Goal: Task Accomplishment & Management: Use online tool/utility

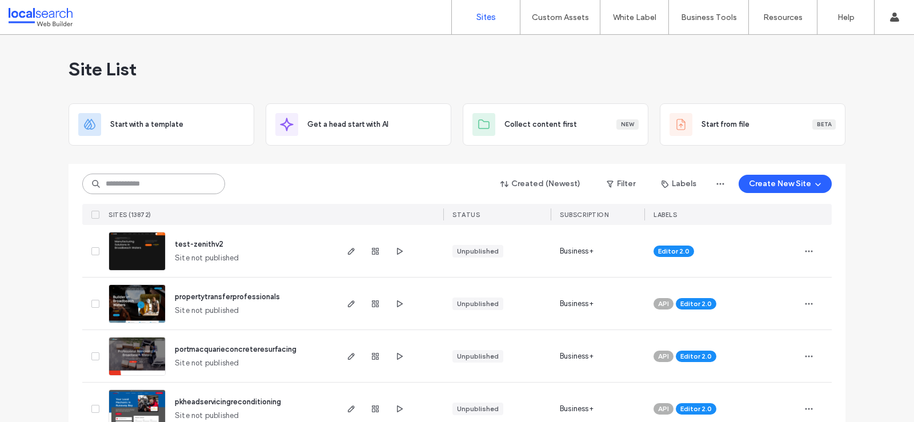
click at [166, 174] on input at bounding box center [153, 184] width 143 height 21
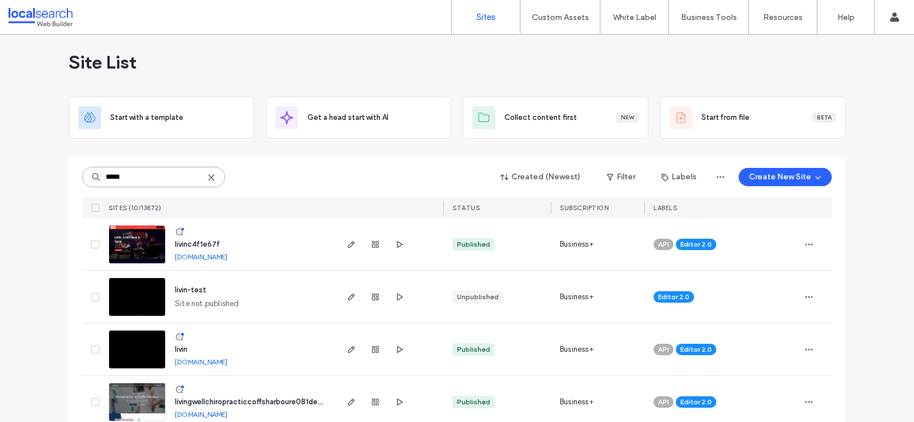
scroll to position [16, 0]
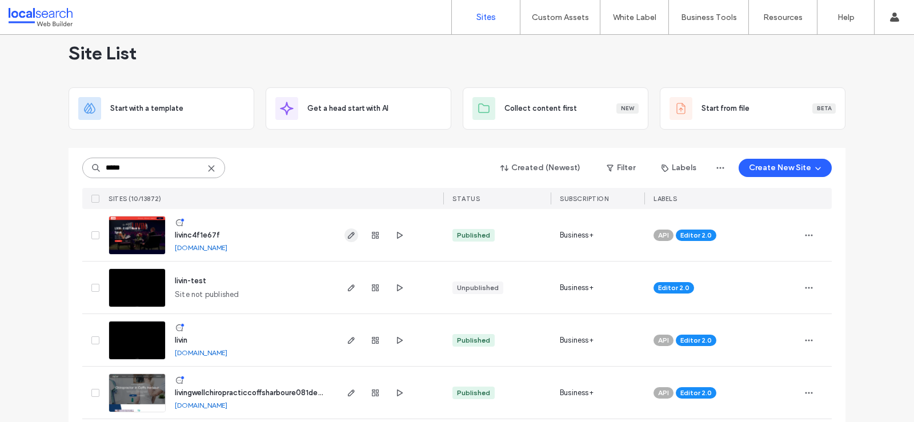
type input "*****"
click at [345, 234] on span "button" at bounding box center [352, 236] width 14 height 14
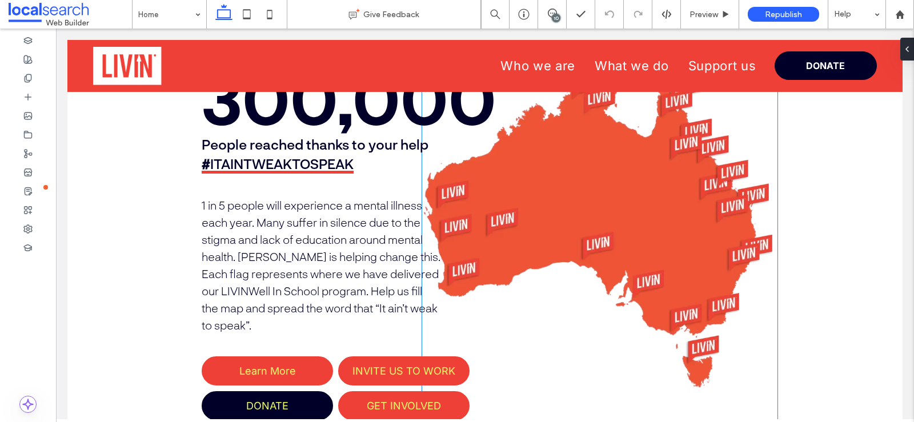
scroll to position [1808, 0]
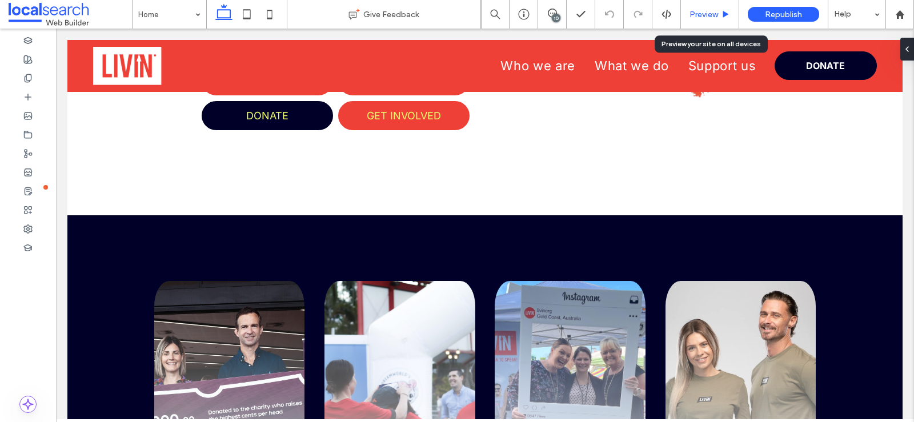
click at [703, 18] on span "Preview" at bounding box center [704, 15] width 29 height 10
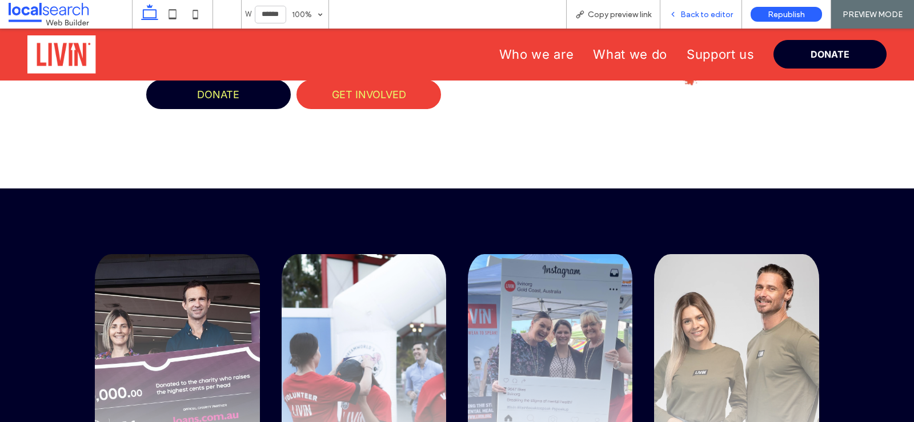
scroll to position [1802, 0]
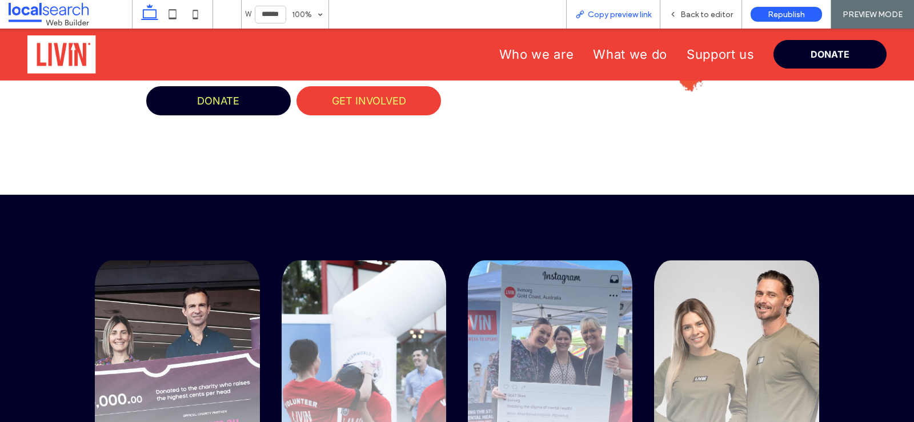
click at [601, 16] on span "Copy preview link" at bounding box center [619, 15] width 63 height 10
